Goal: Task Accomplishment & Management: Use online tool/utility

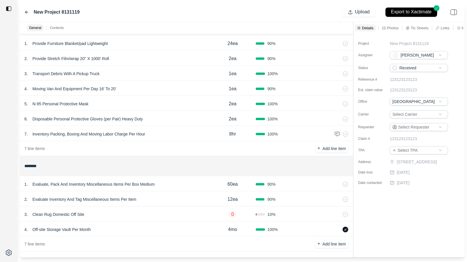
scroll to position [22, 0]
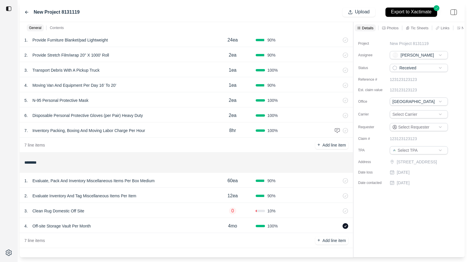
click at [142, 211] on div "3 . Clean Rug Domestic Off Site" at bounding box center [116, 211] width 185 height 8
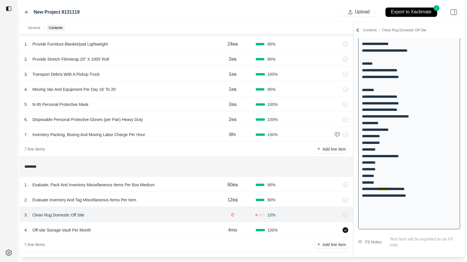
scroll to position [16, 0]
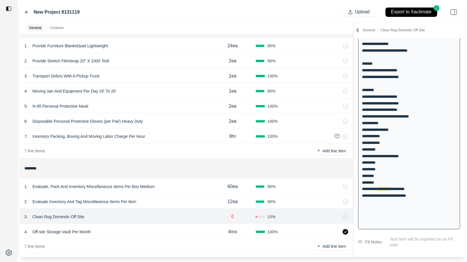
click at [182, 135] on div "7 . Inventory Packing, Boxing And Moving Labor Charge Per Hour" at bounding box center [116, 136] width 185 height 8
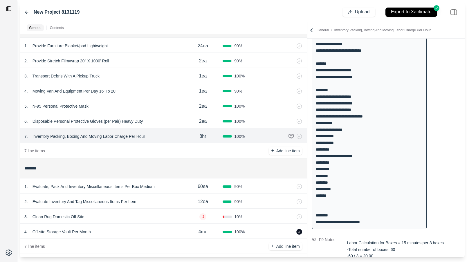
click at [307, 69] on div at bounding box center [307, 140] width 0 height 236
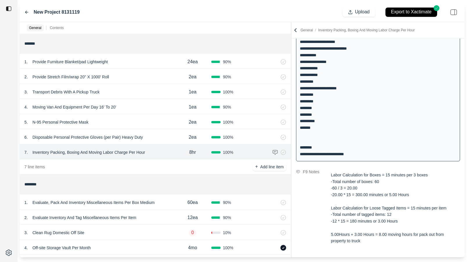
scroll to position [22, 0]
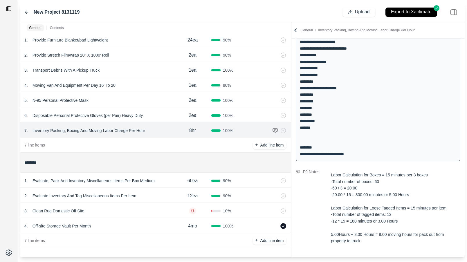
click at [170, 179] on div "1 . Evaluate, Pack And Inventory Miscellaneous Items Per Box Medium" at bounding box center [99, 181] width 150 height 8
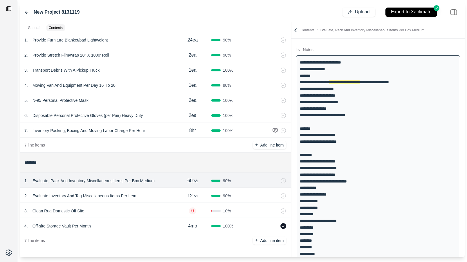
scroll to position [0, 0]
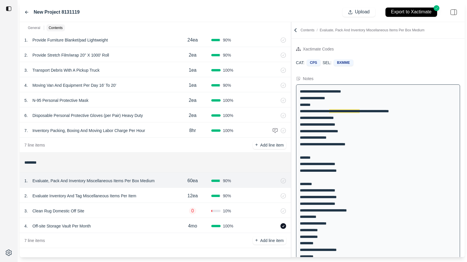
click at [154, 194] on div "2 . Evaluate Inventory And Tag Miscellaneous Items Per Item" at bounding box center [99, 196] width 150 height 8
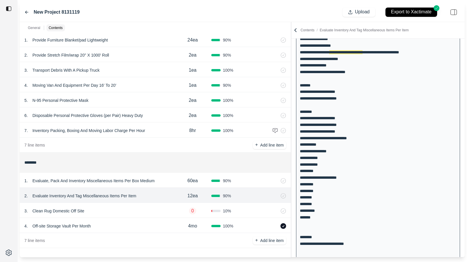
scroll to position [103, 0]
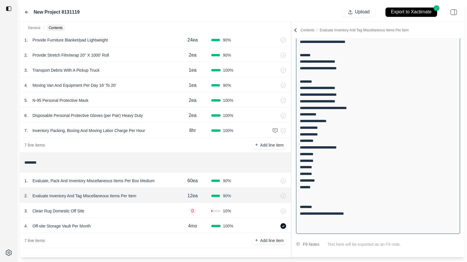
click at [171, 132] on div "7 . Inventory Packing, Boxing And Moving Labor Charge Per Hour" at bounding box center [99, 131] width 150 height 8
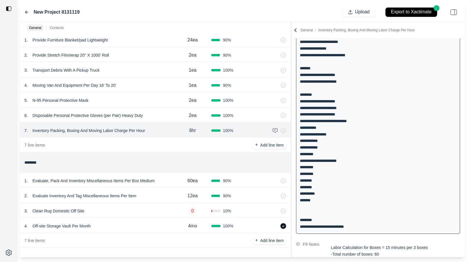
scroll to position [175, 0]
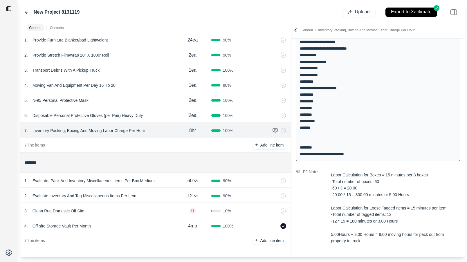
click at [110, 213] on div "3 . Clean Rug Domestic Off Site" at bounding box center [99, 211] width 150 height 8
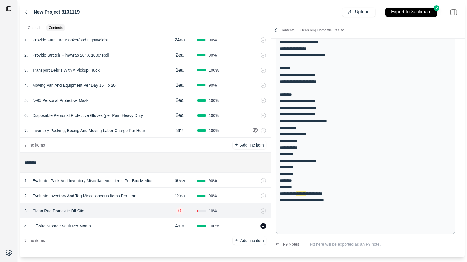
click at [271, 90] on div at bounding box center [271, 140] width 0 height 236
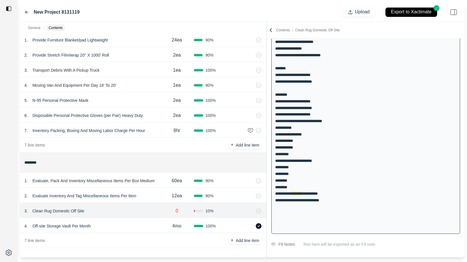
scroll to position [99, 0]
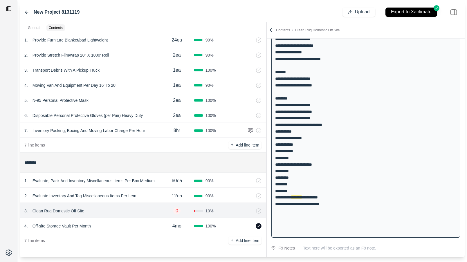
click at [100, 226] on div "4 . Off-site Storage Vault Per Month" at bounding box center [92, 226] width 136 height 8
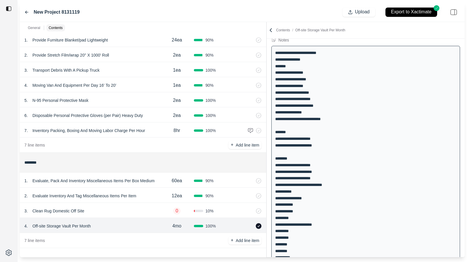
scroll to position [0, 0]
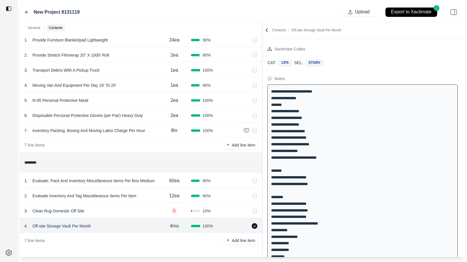
click at [263, 67] on div at bounding box center [263, 140] width 0 height 236
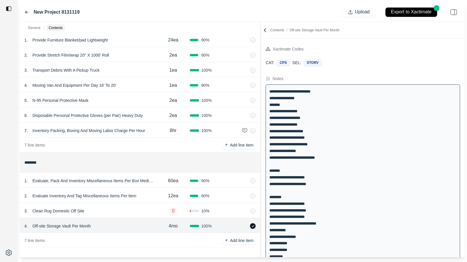
click at [109, 205] on div "3 . Clean Rug Domestic Off Site 0 10 %" at bounding box center [140, 210] width 241 height 15
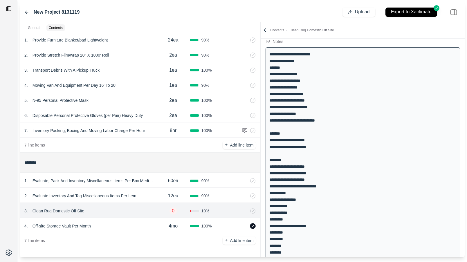
scroll to position [103, 0]
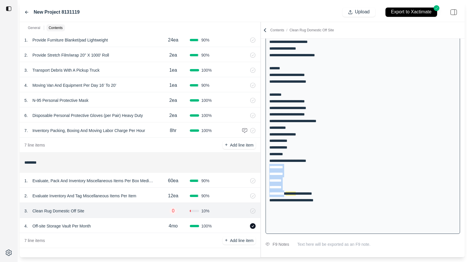
drag, startPoint x: 270, startPoint y: 168, endPoint x: 297, endPoint y: 192, distance: 36.0
click at [297, 192] on div "**********" at bounding box center [363, 108] width 195 height 252
click at [285, 252] on div "**********" at bounding box center [363, 111] width 204 height 282
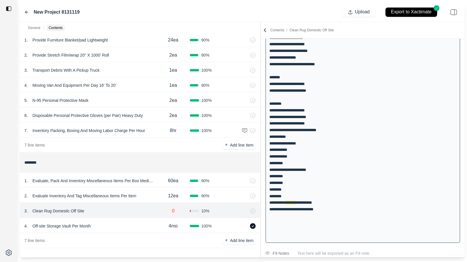
scroll to position [0, 0]
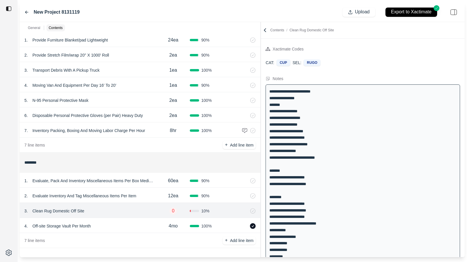
click at [160, 184] on div "60ea" at bounding box center [173, 181] width 33 height 12
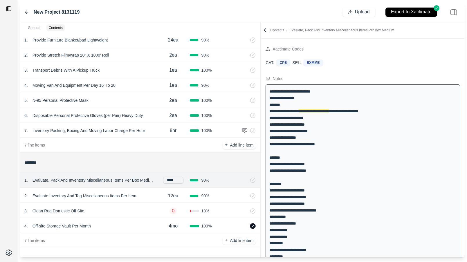
click at [150, 195] on div "2 . Evaluate Inventory And Tag Miscellaneous Items Per Item" at bounding box center [90, 196] width 132 height 8
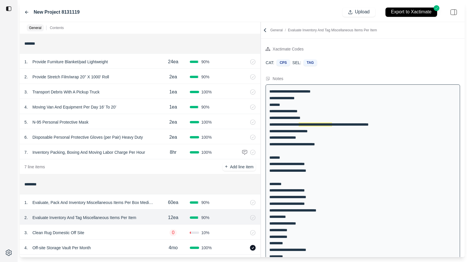
click at [137, 62] on div "1 . Provide Furniture Blanket/pad Lightweight" at bounding box center [90, 62] width 132 height 8
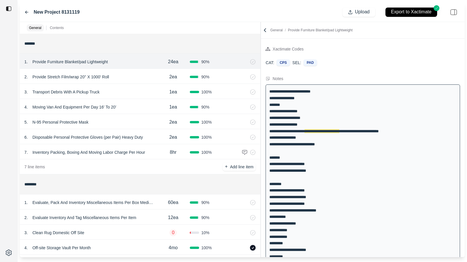
scroll to position [22, 0]
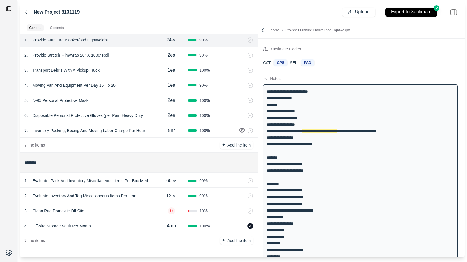
click at [252, 41] on div "**********" at bounding box center [242, 140] width 445 height 236
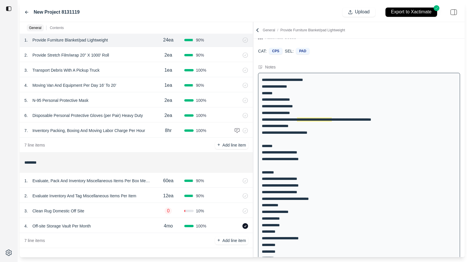
scroll to position [17, 0]
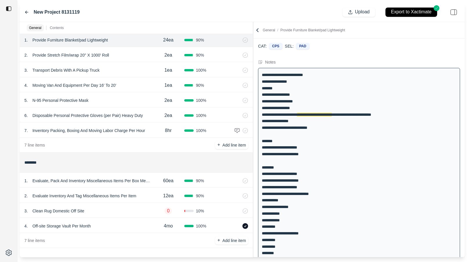
click at [157, 134] on div "8hr" at bounding box center [169, 131] width 32 height 12
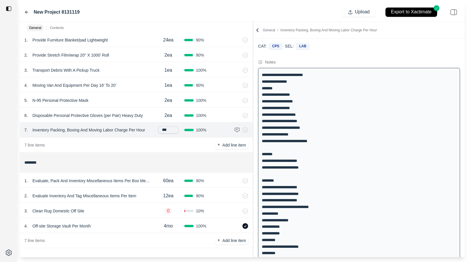
click at [343, 155] on div "**********" at bounding box center [359, 194] width 202 height 252
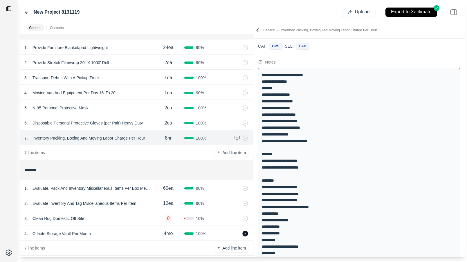
scroll to position [14, 0]
drag, startPoint x: 263, startPoint y: 167, endPoint x: 311, endPoint y: 167, distance: 47.6
click at [311, 167] on div "**********" at bounding box center [359, 194] width 202 height 252
click at [329, 172] on div "**********" at bounding box center [359, 194] width 202 height 252
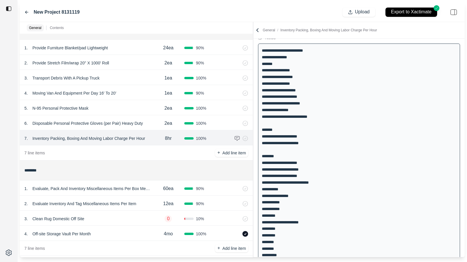
scroll to position [50, 0]
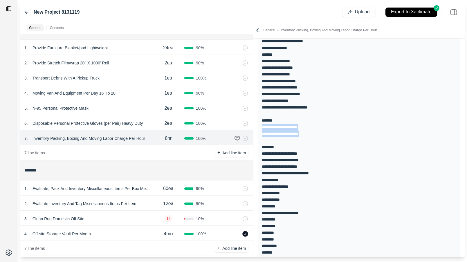
drag, startPoint x: 262, startPoint y: 128, endPoint x: 315, endPoint y: 135, distance: 53.0
click at [315, 135] on div "**********" at bounding box center [359, 160] width 202 height 252
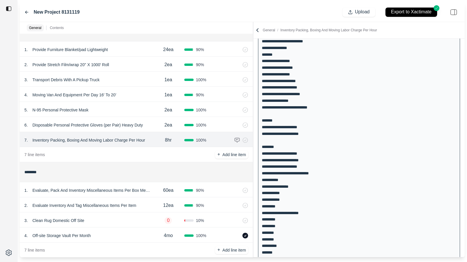
scroll to position [12, 0]
click at [126, 234] on div "4 . Off-site Storage Vault Per Month" at bounding box center [88, 236] width 128 height 8
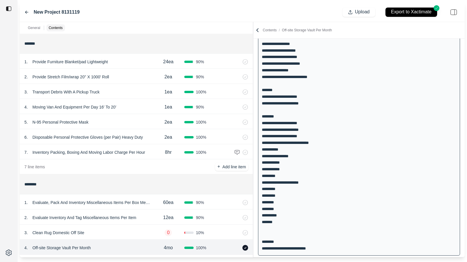
scroll to position [1, 0]
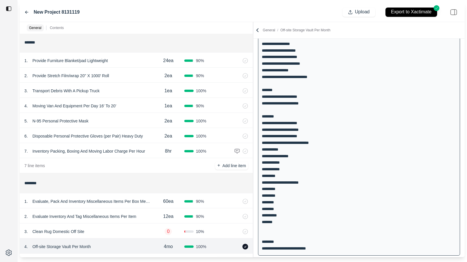
click at [155, 155] on div "8hr" at bounding box center [169, 152] width 32 height 12
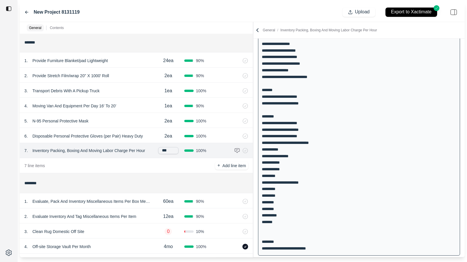
click at [338, 175] on div "**********" at bounding box center [359, 130] width 202 height 252
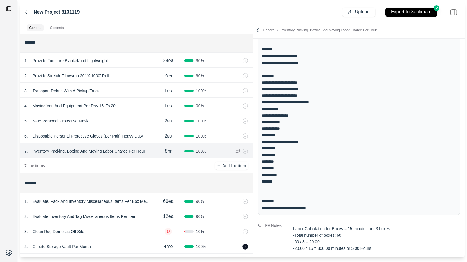
scroll to position [168, 0]
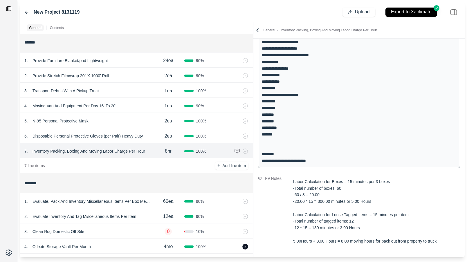
click at [112, 231] on div "3 . Clean Rug Domestic Off Site" at bounding box center [88, 232] width 128 height 8
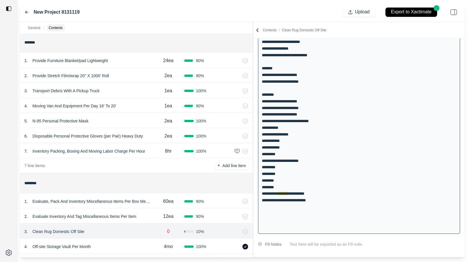
scroll to position [103, 0]
